Goal: Information Seeking & Learning: Learn about a topic

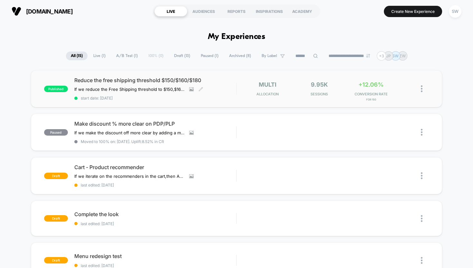
click at [218, 92] on div "Reduce the free shipping threshold $150/$160/$180 If we reduce the Free Shippin…" at bounding box center [155, 89] width 162 height 24
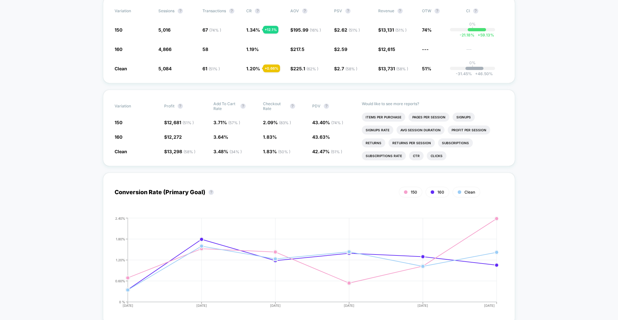
scroll to position [294, 0]
